Goal: Transaction & Acquisition: Download file/media

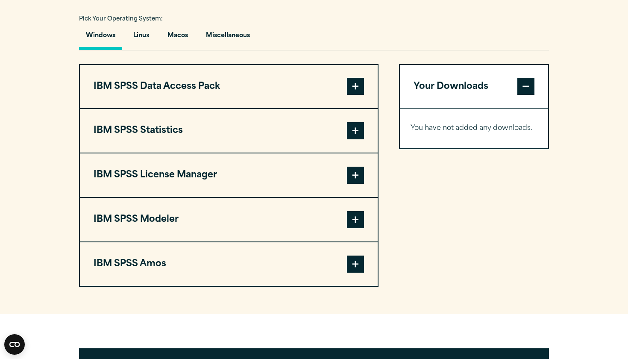
scroll to position [618, 0]
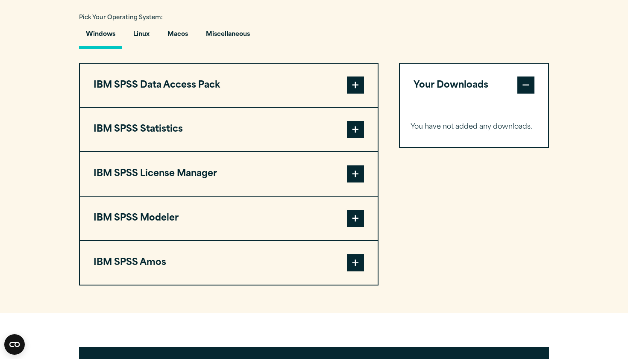
click at [357, 138] on span at bounding box center [355, 129] width 17 height 17
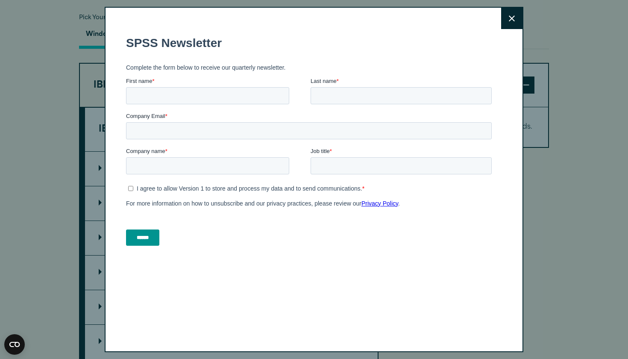
click at [514, 23] on button "Close" at bounding box center [511, 18] width 21 height 21
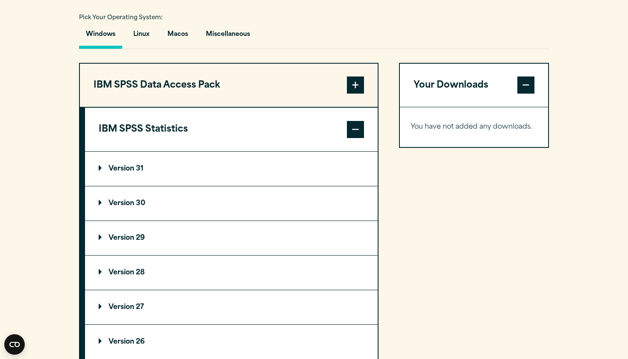
click at [219, 186] on summary "Version 31" at bounding box center [231, 169] width 293 height 34
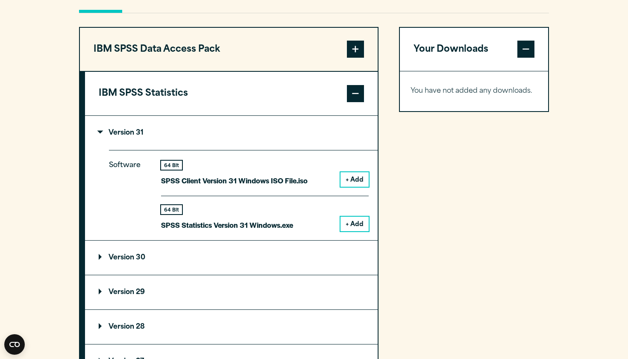
scroll to position [656, 0]
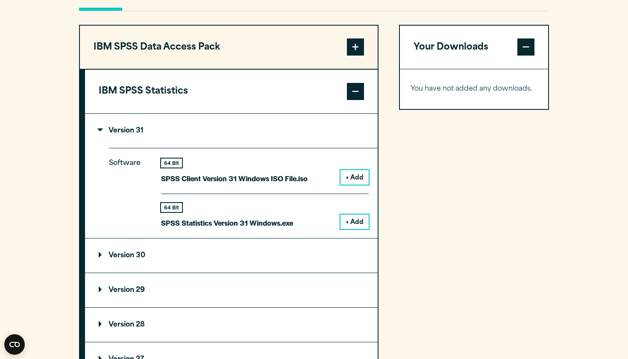
click at [354, 184] on button "+ Add" at bounding box center [354, 177] width 28 height 15
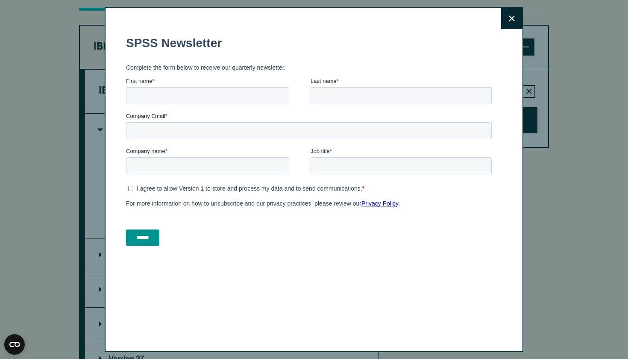
click at [511, 26] on button "Close" at bounding box center [511, 18] width 21 height 21
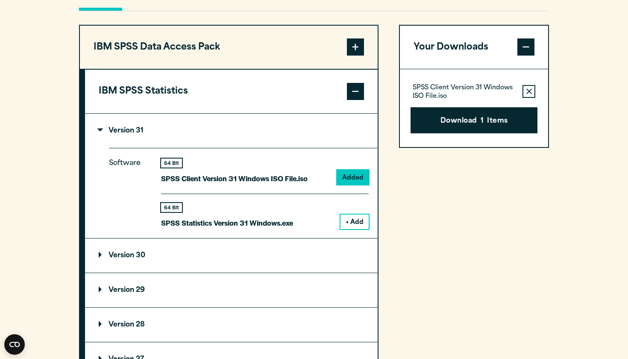
click at [528, 98] on button "Remove this item from your software download list" at bounding box center [528, 91] width 13 height 13
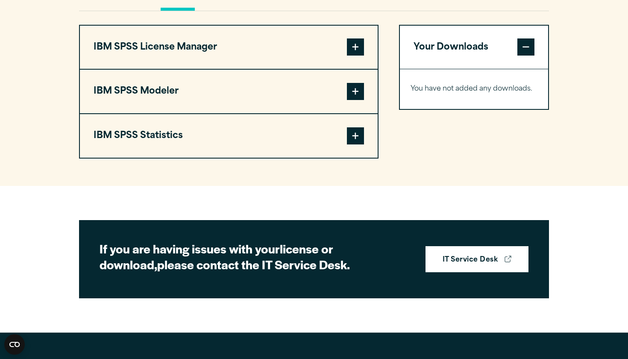
click at [369, 158] on button "IBM SPSS Statistics" at bounding box center [229, 136] width 298 height 44
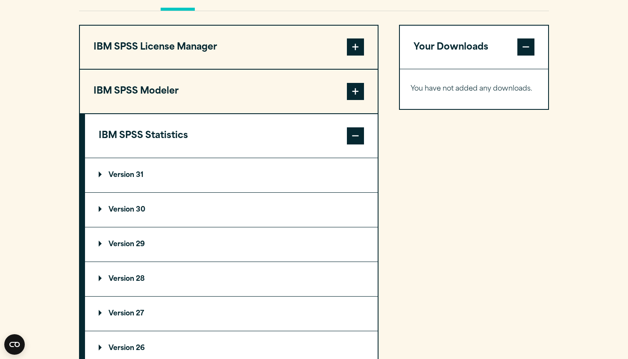
click at [348, 192] on summary "Version 31" at bounding box center [231, 175] width 293 height 34
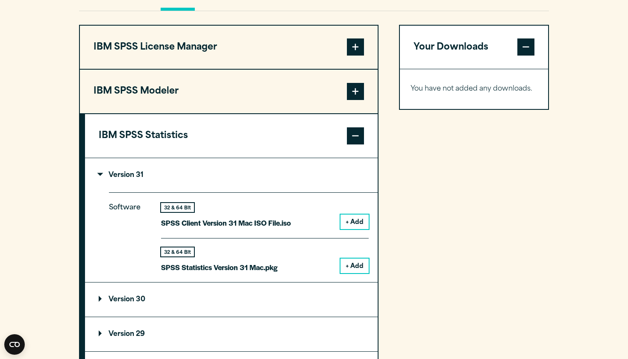
click at [354, 273] on button "+ Add" at bounding box center [354, 265] width 28 height 15
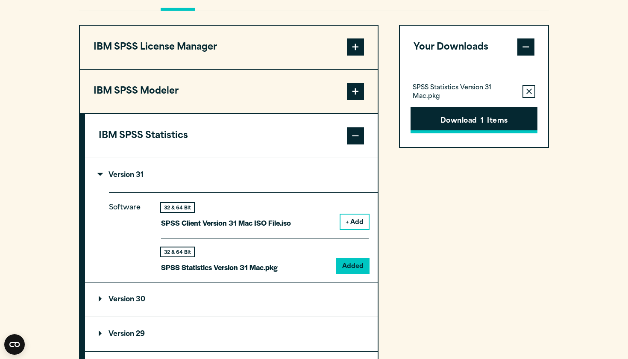
click at [503, 134] on button "Download 1 Items" at bounding box center [473, 120] width 127 height 26
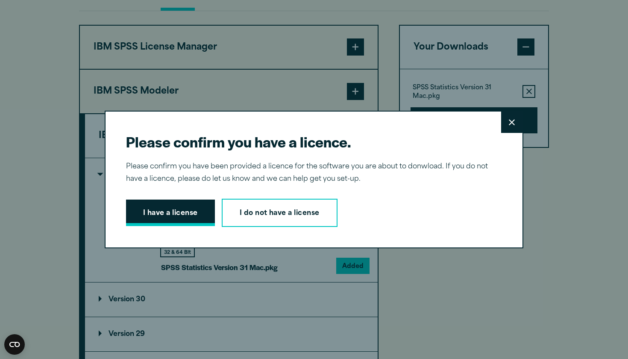
click at [165, 213] on button "I have a license" at bounding box center [170, 212] width 89 height 26
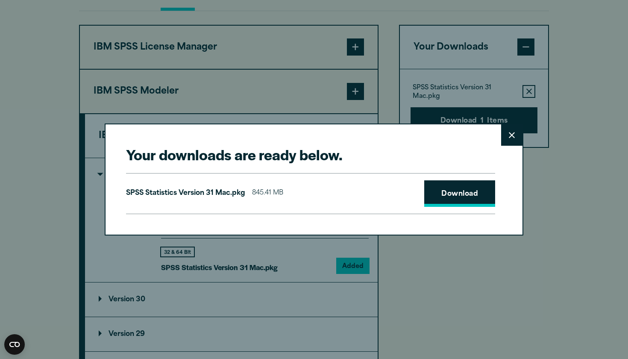
click at [465, 193] on link "Download" at bounding box center [459, 193] width 71 height 26
click at [232, 1] on div "Your downloads are ready below. Close SPSS Statistics Version 31 Mac.pkg 845.41…" at bounding box center [314, 179] width 628 height 359
